Goal: Navigation & Orientation: Find specific page/section

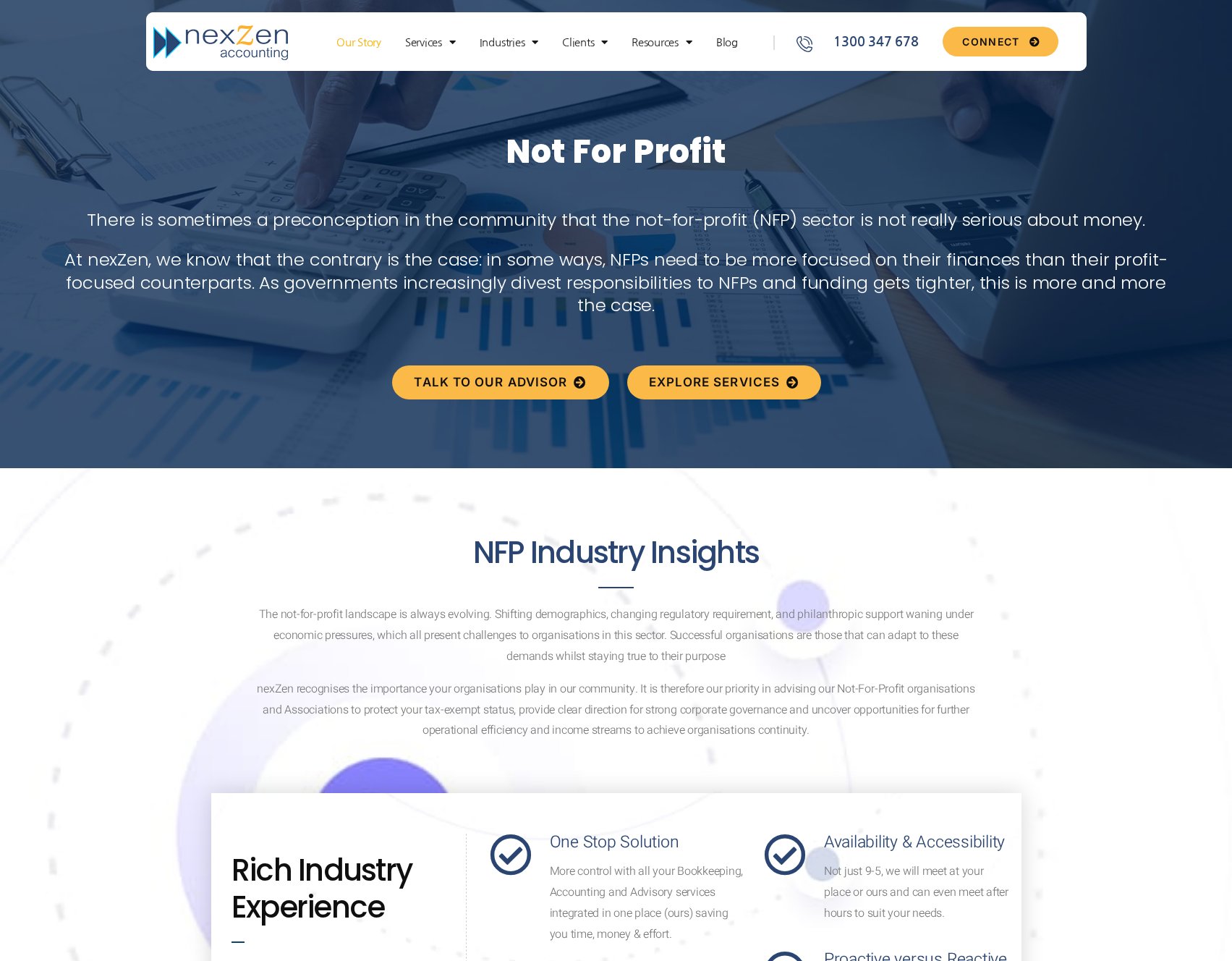
click at [347, 45] on link "Our Story" at bounding box center [359, 43] width 59 height 14
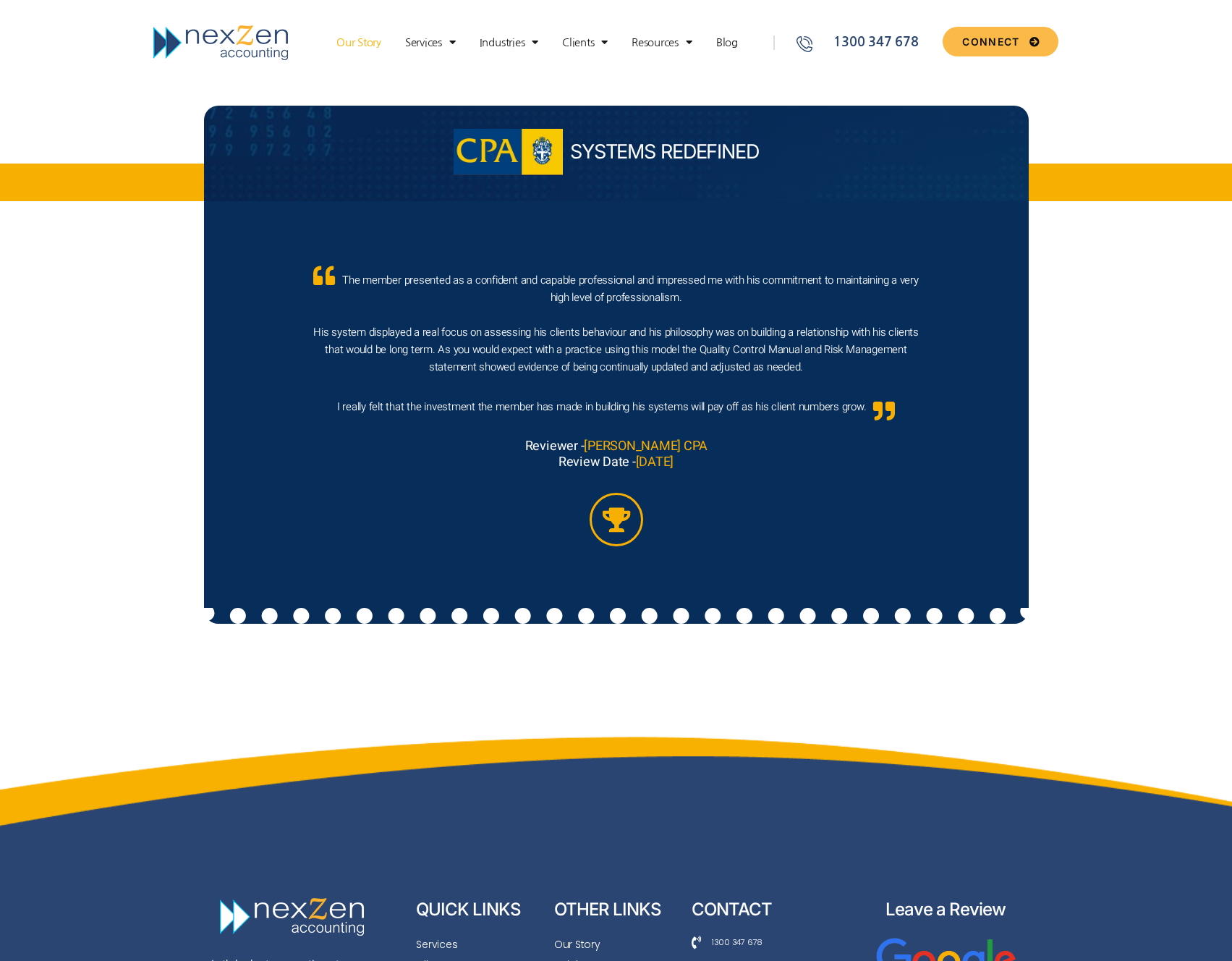
scroll to position [6494, 0]
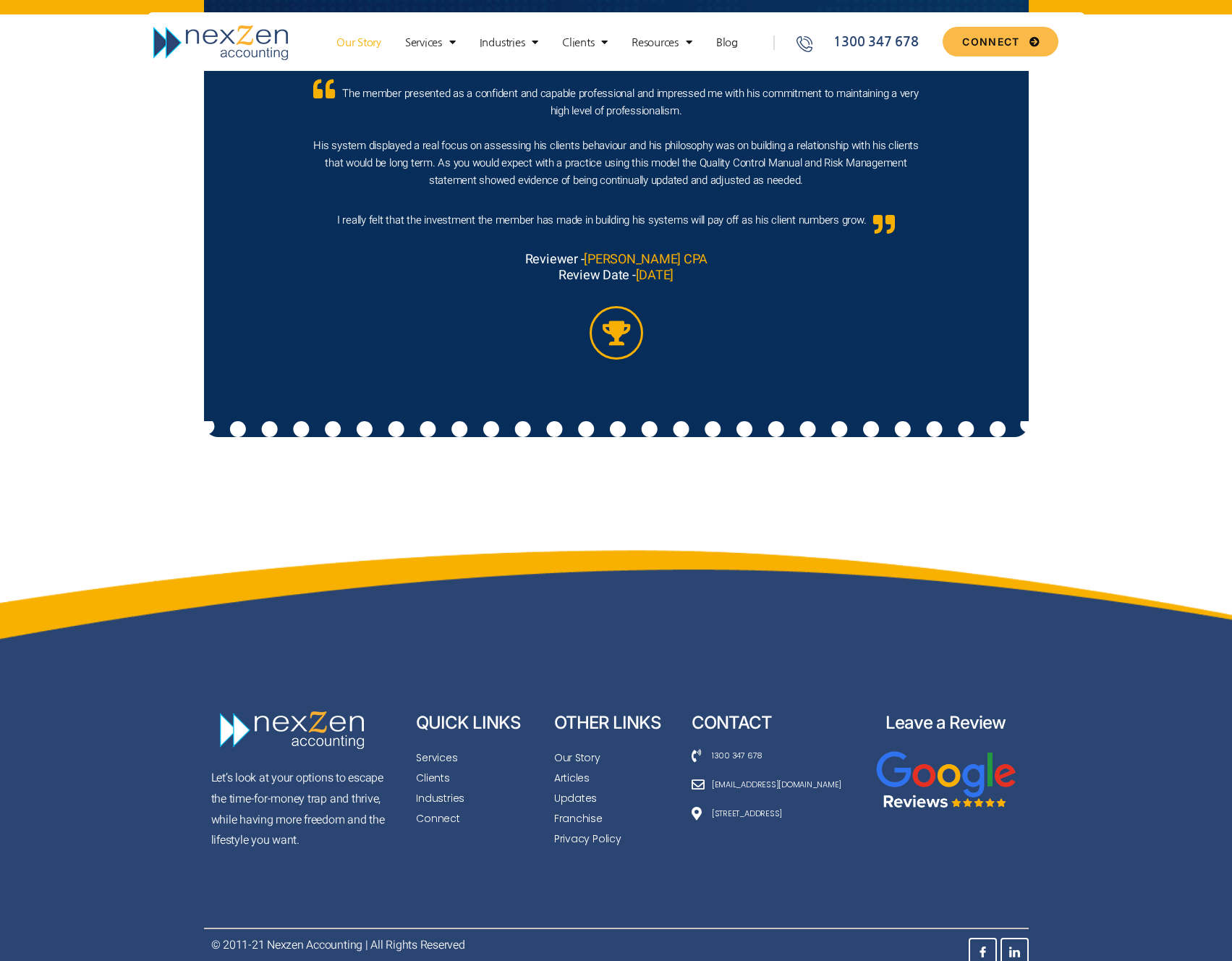
click at [754, 807] on span "[STREET_ADDRESS]" at bounding box center [745, 813] width 74 height 16
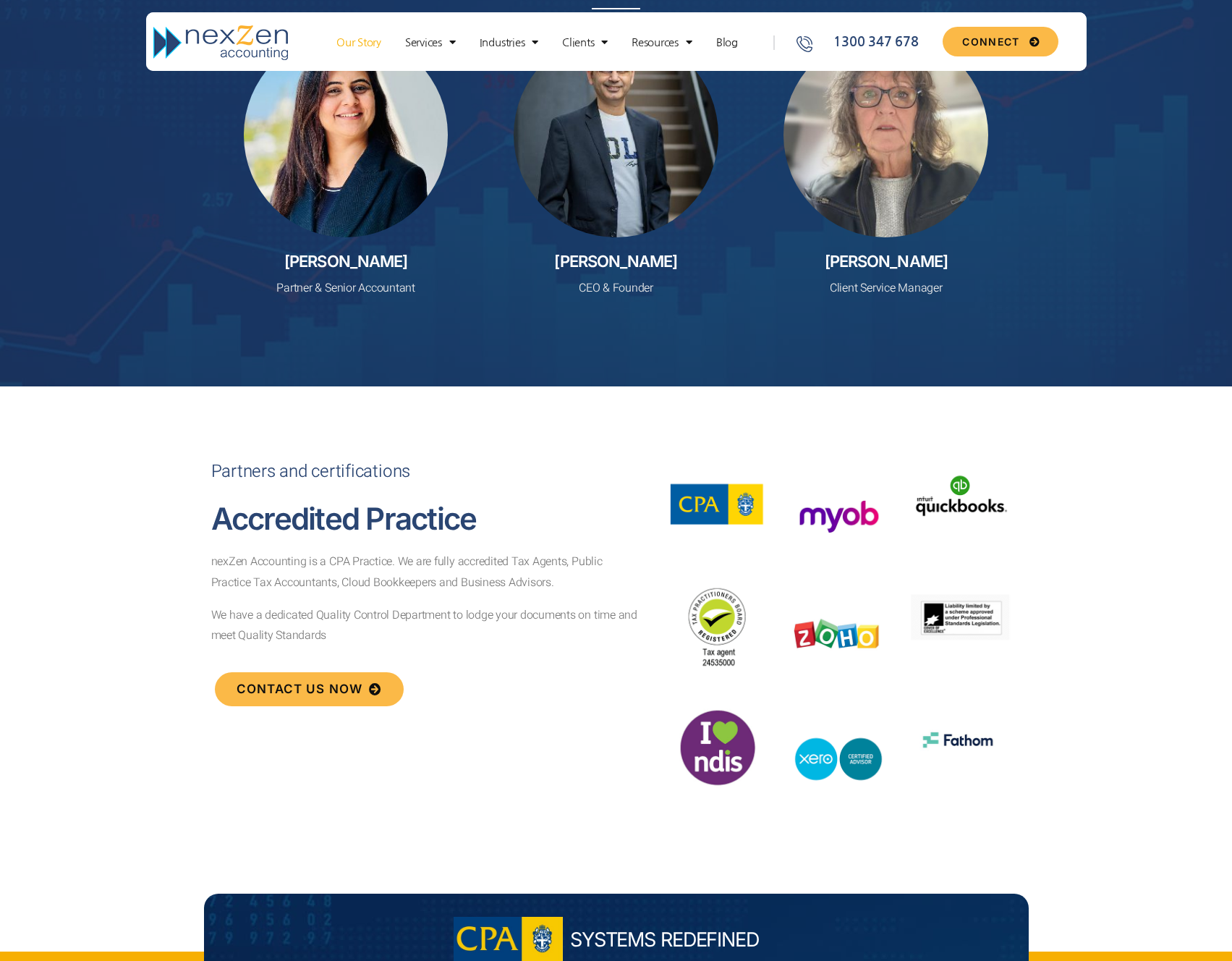
scroll to position [6494, 0]
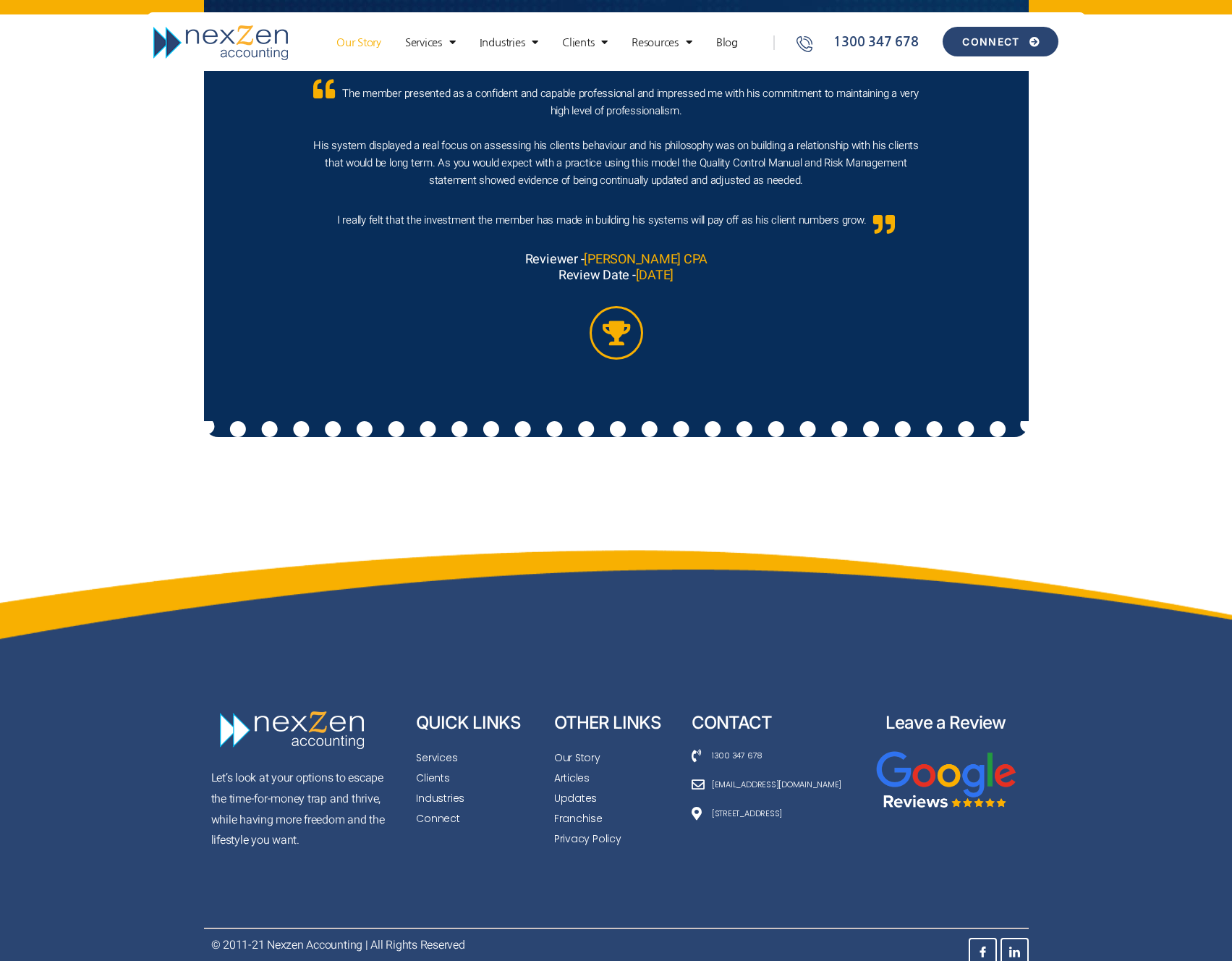
drag, startPoint x: 736, startPoint y: 810, endPoint x: 989, endPoint y: 31, distance: 819.1
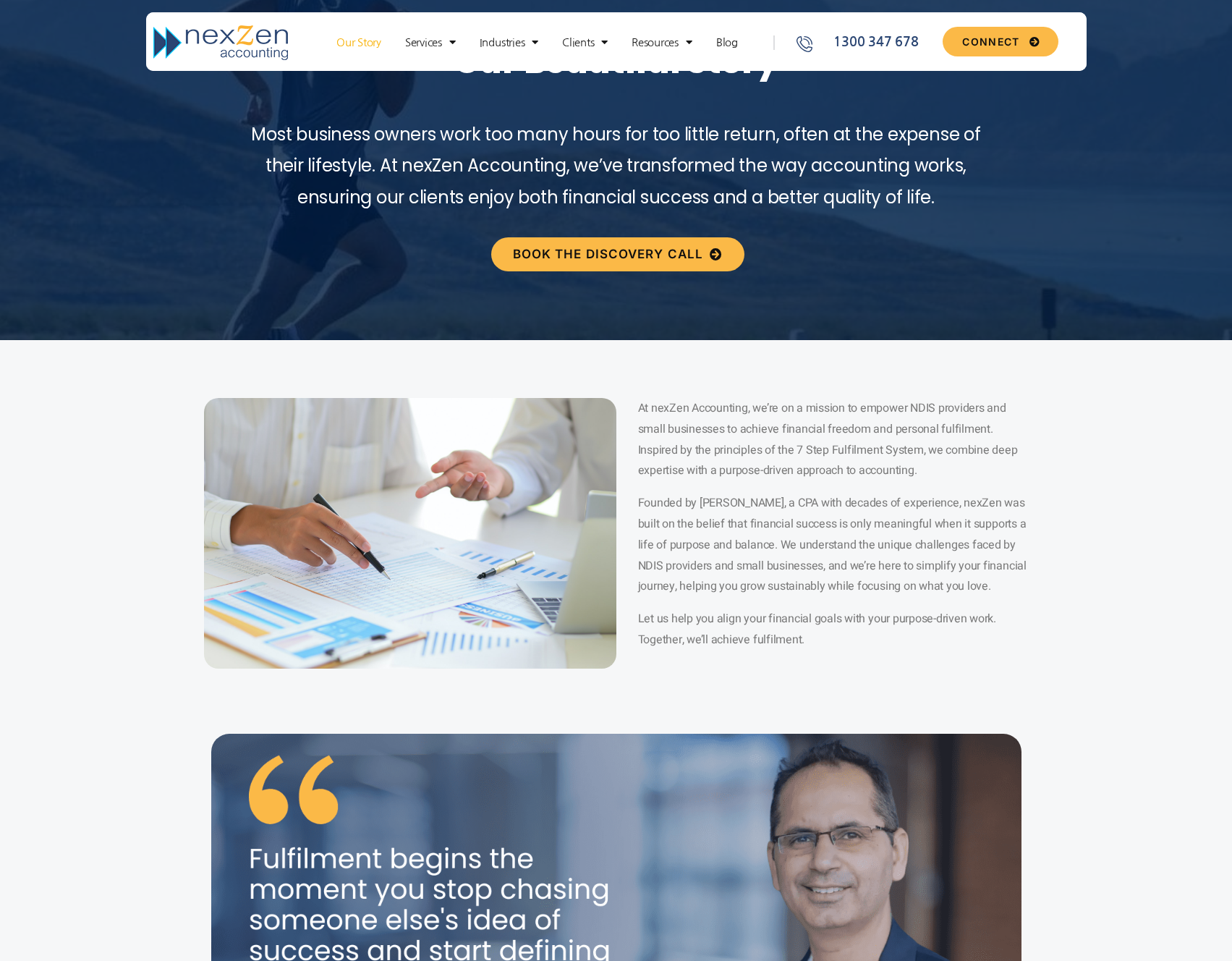
scroll to position [0, 0]
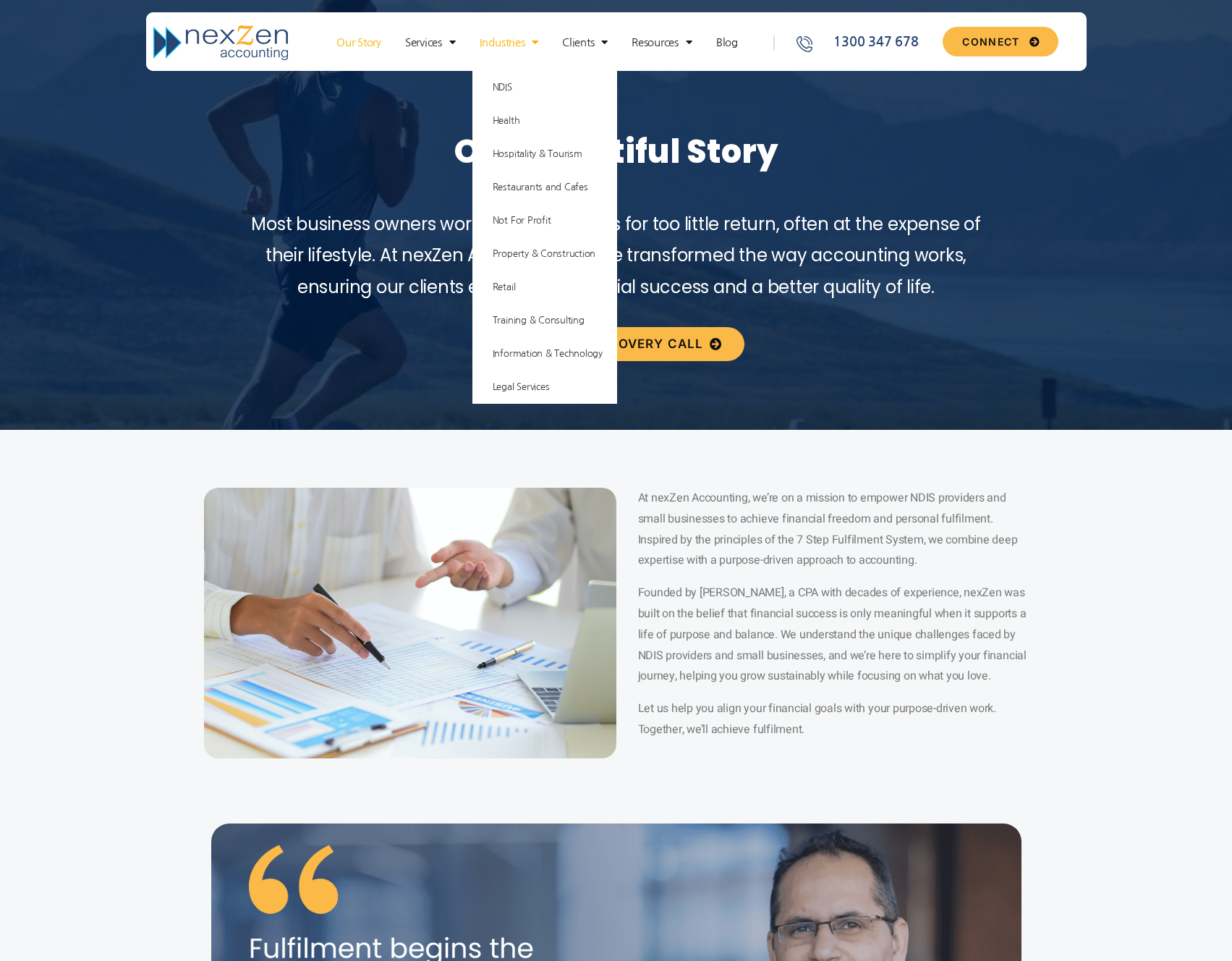
click at [524, 42] on link "Industries" at bounding box center [509, 43] width 73 height 14
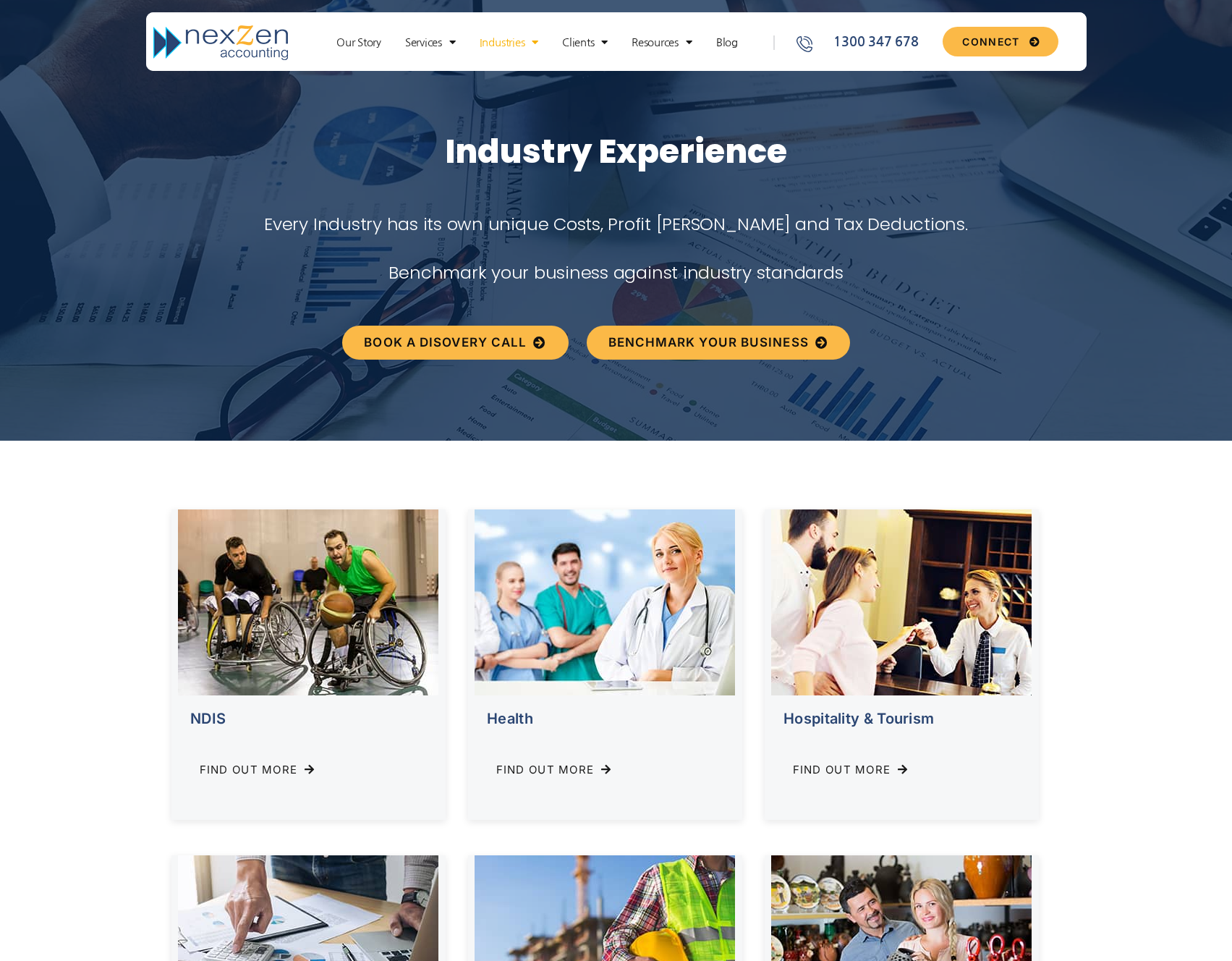
click at [524, 42] on link "Industries" at bounding box center [509, 43] width 73 height 14
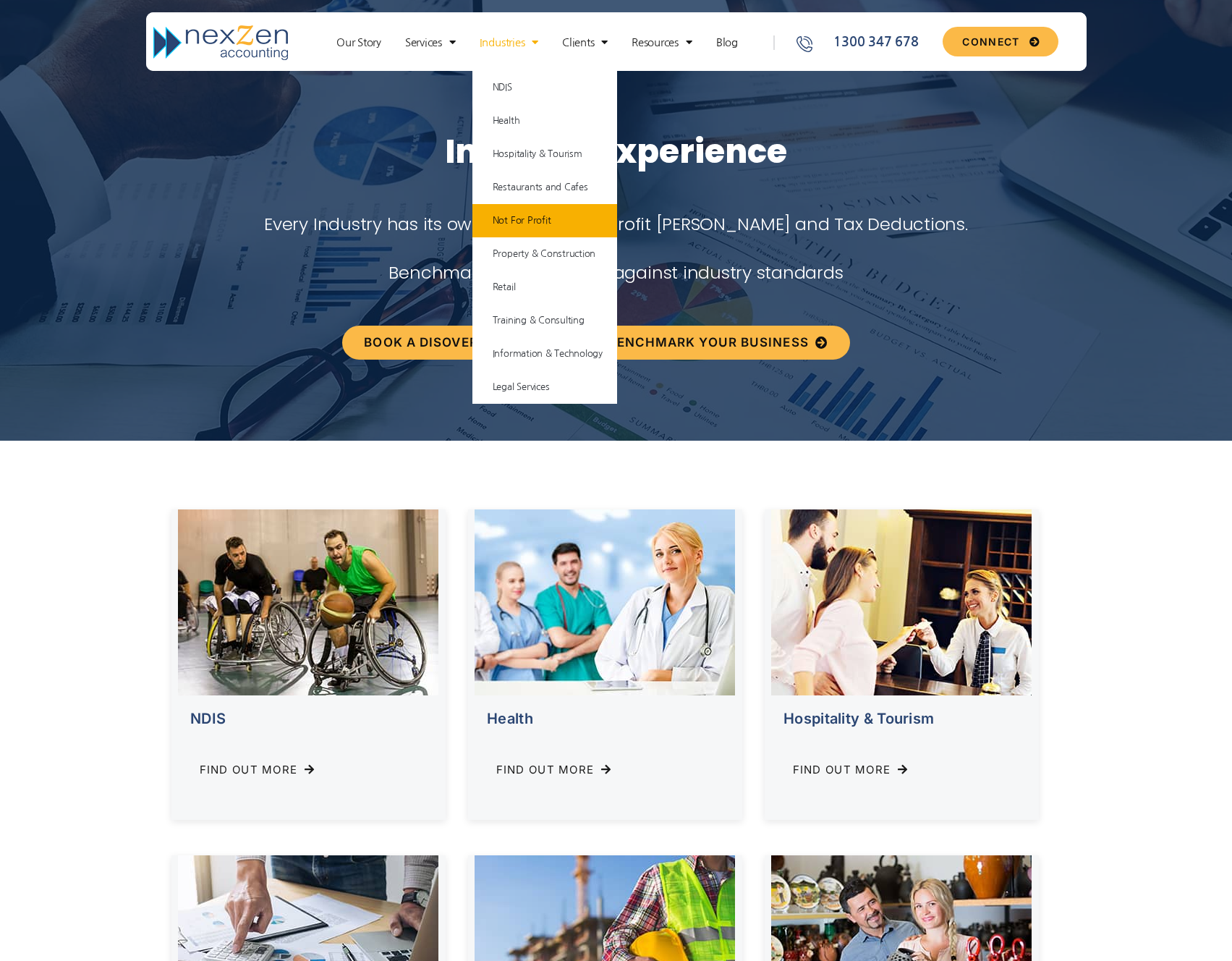
click at [526, 224] on link "Not For Profit" at bounding box center [545, 221] width 145 height 33
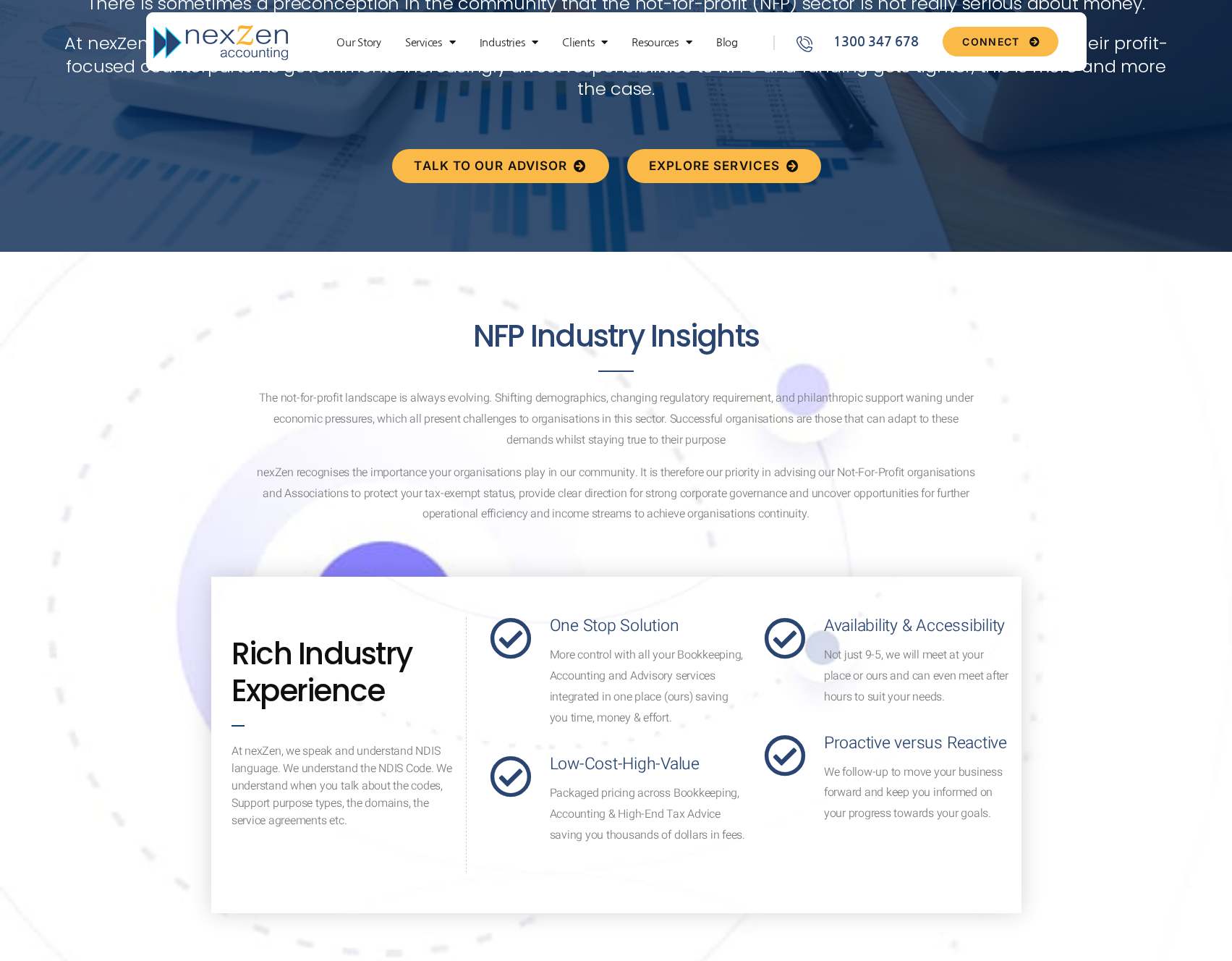
scroll to position [243, 0]
